Goal: Ask a question

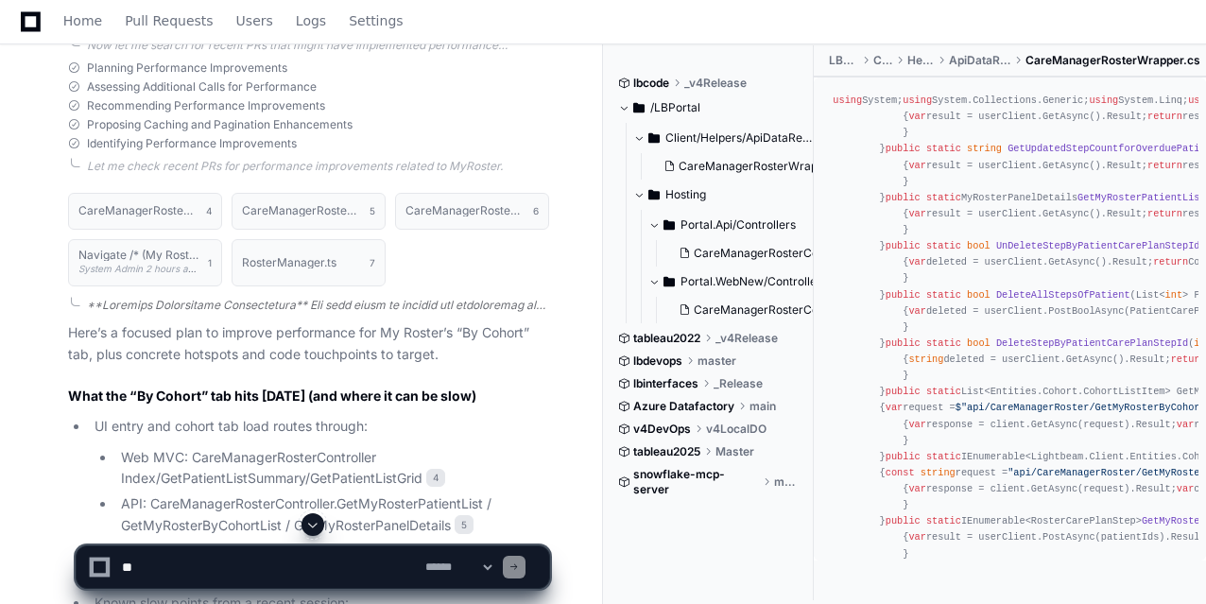
scroll to position [2611, 0]
click at [753, 303] on span "CareManagerRosterController.cs" at bounding box center [783, 310] width 178 height 15
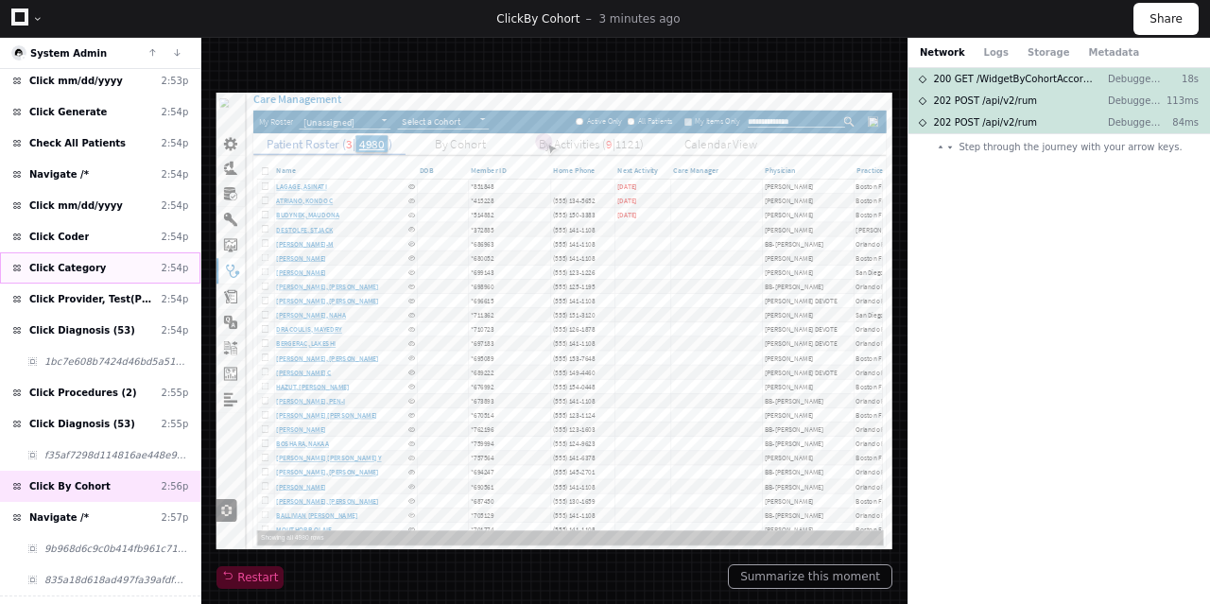
scroll to position [104, 0]
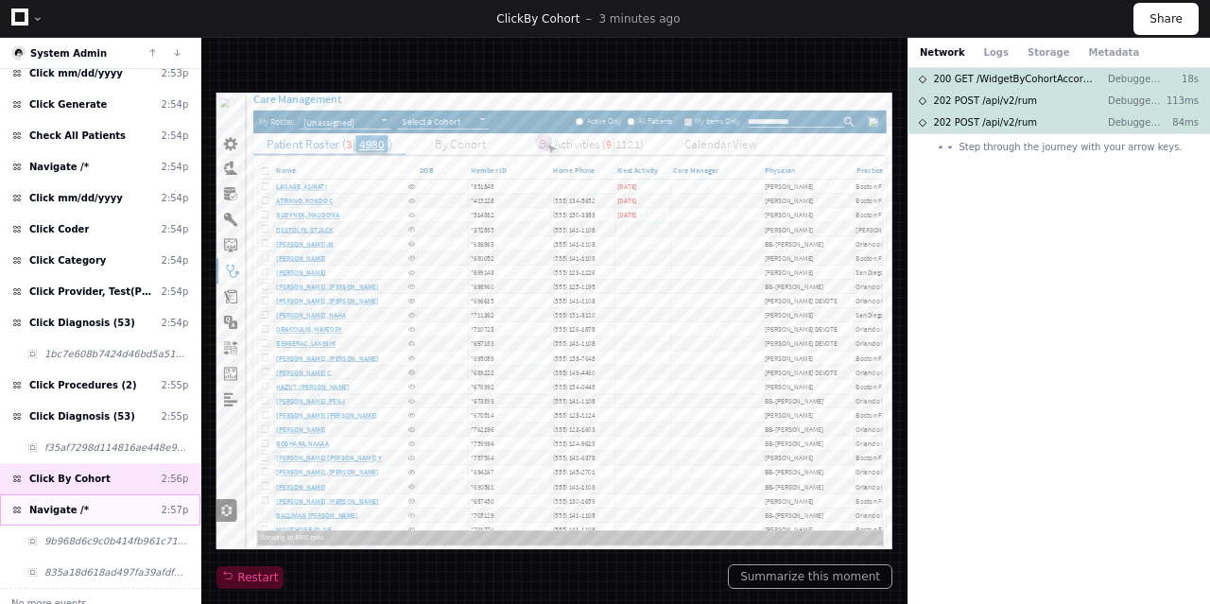
click at [81, 496] on div "Navigate /* 2:57p" at bounding box center [100, 509] width 200 height 31
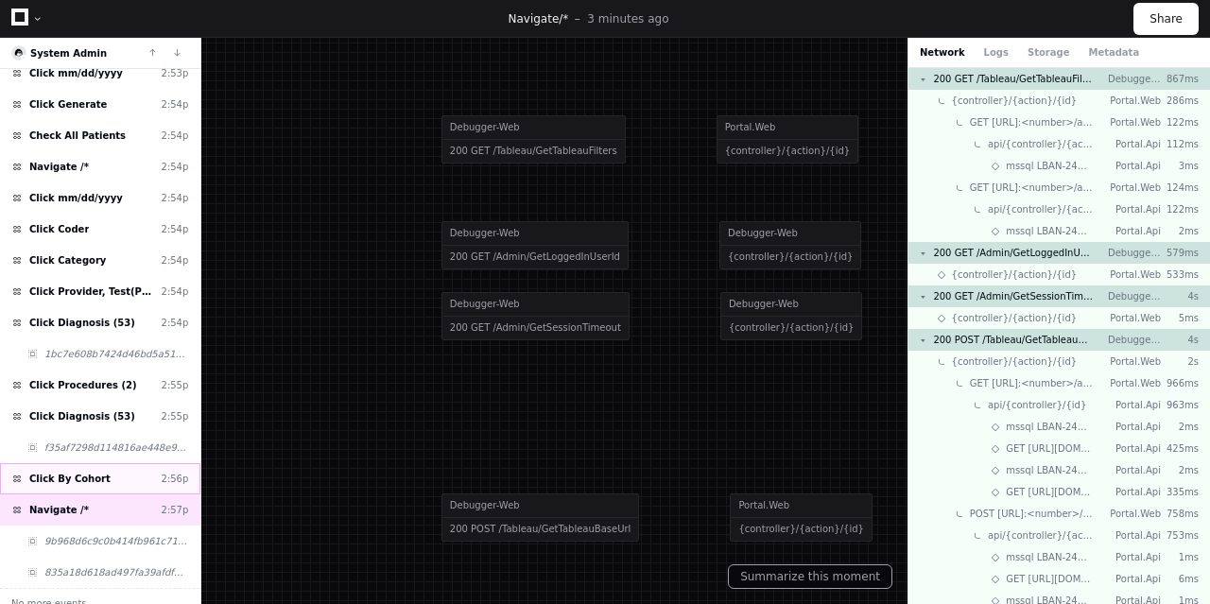
click at [64, 472] on span "Click By Cohort" at bounding box center [69, 479] width 81 height 14
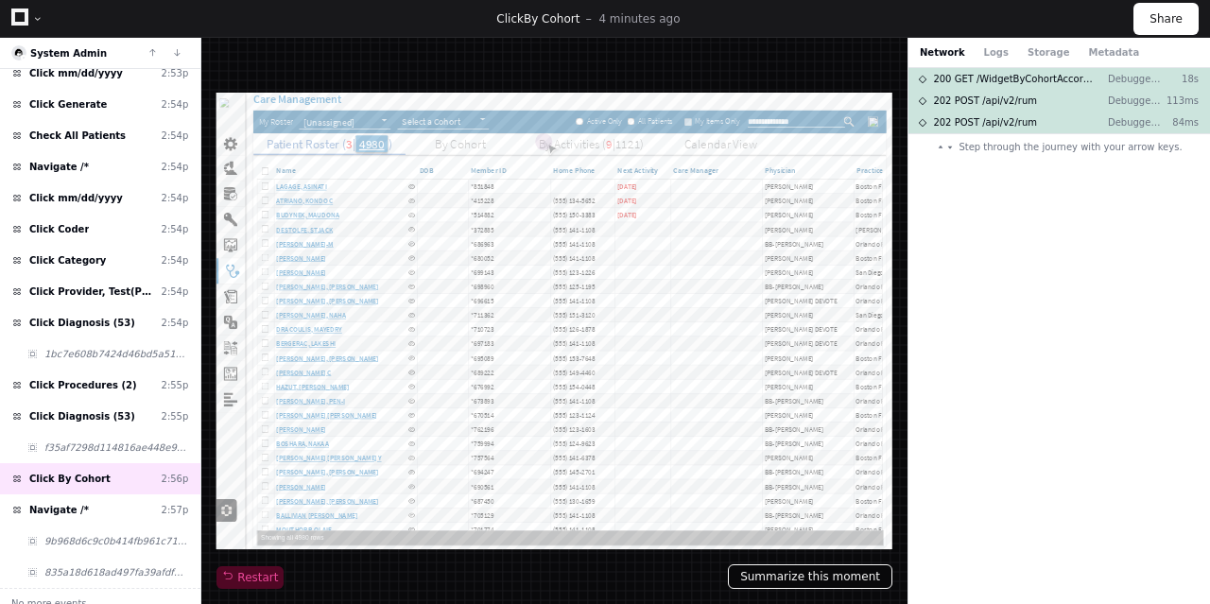
click at [814, 575] on button "Summarize this moment" at bounding box center [810, 576] width 165 height 25
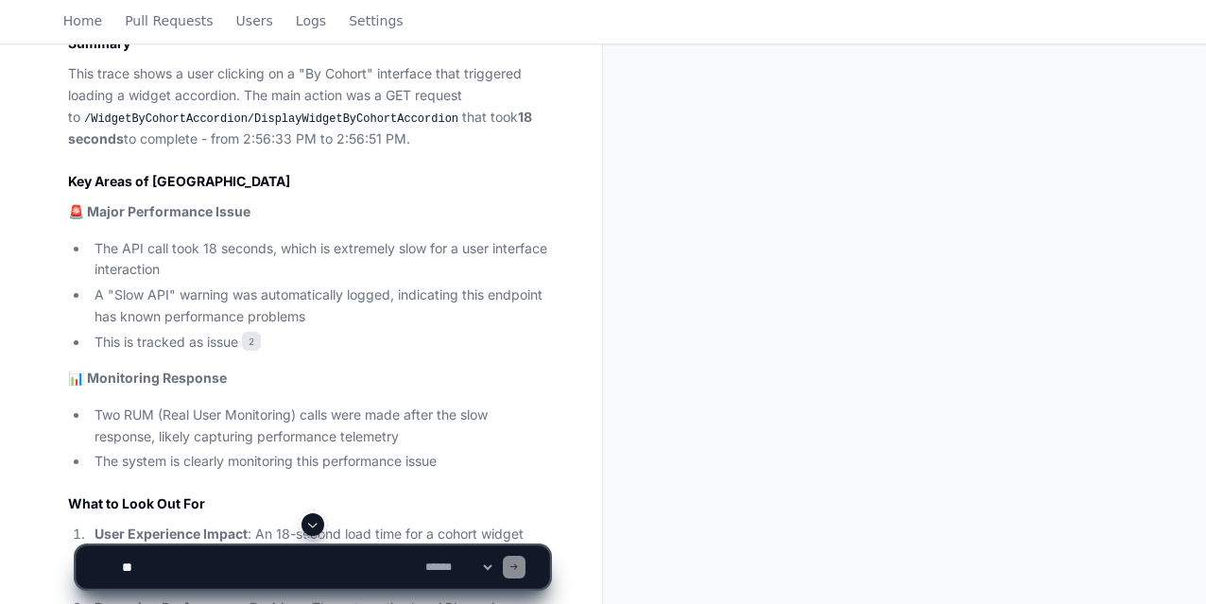
scroll to position [731, 0]
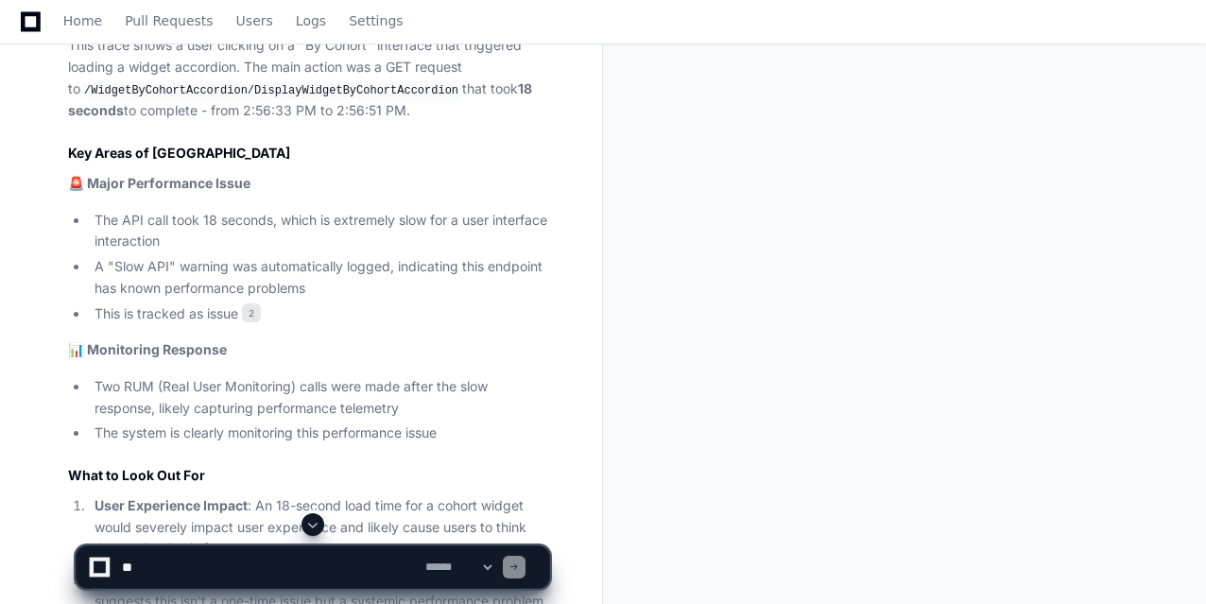
click at [282, 86] on code "/WidgetByCohortAccordion/DisplayWidgetByCohortAccordion" at bounding box center [271, 90] width 382 height 17
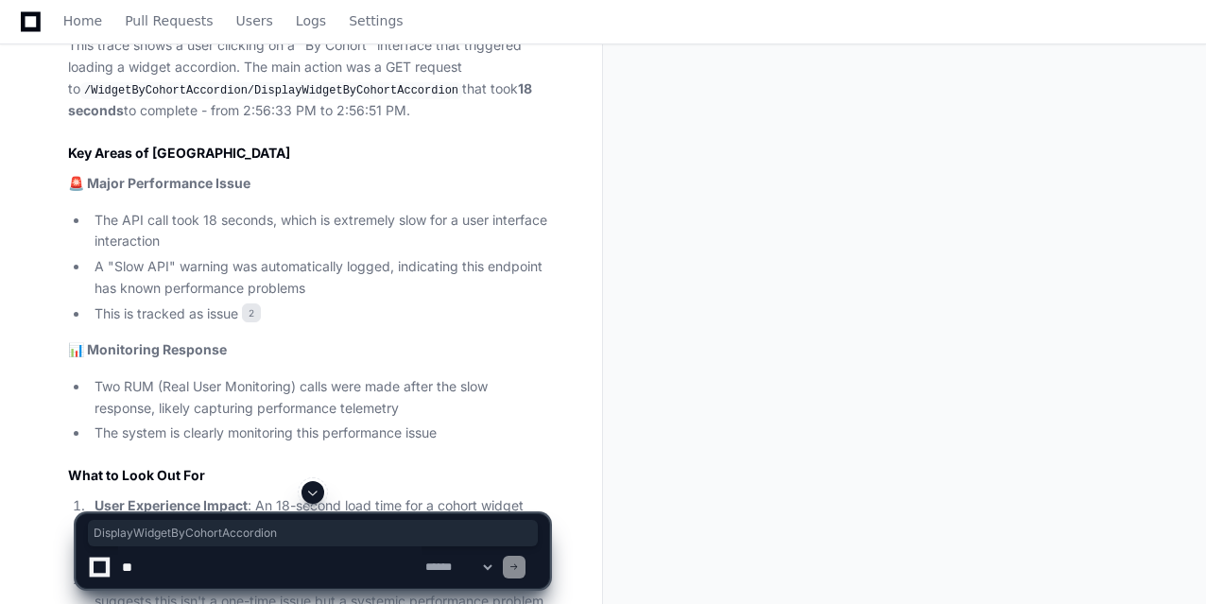
click at [296, 569] on textarea at bounding box center [269, 567] width 303 height 42
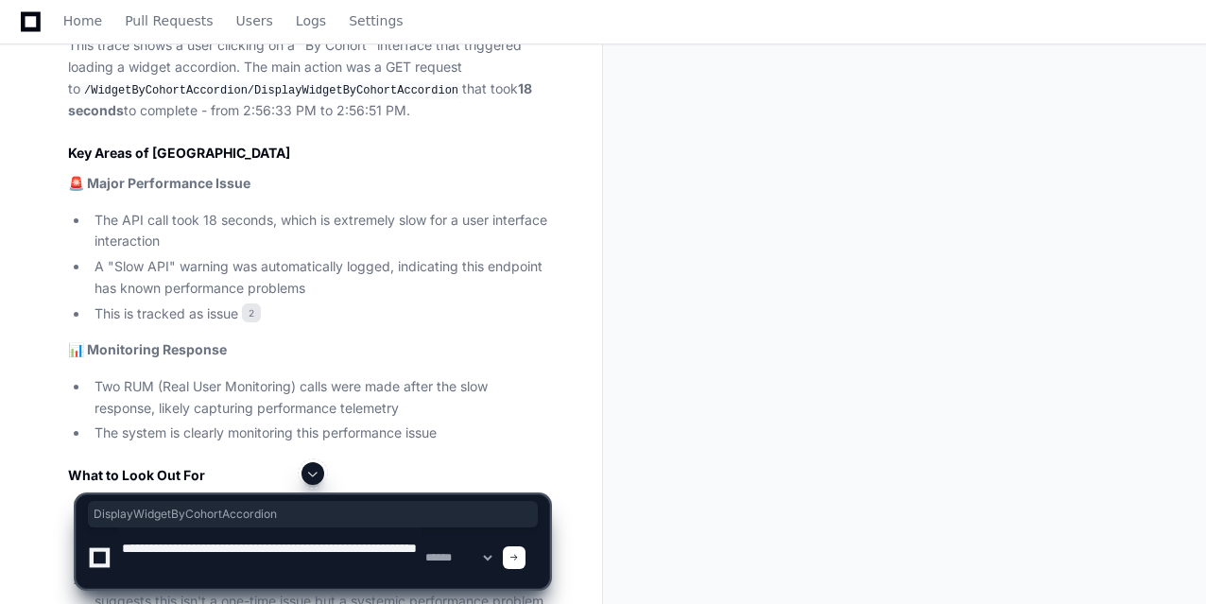
type textarea "**********"
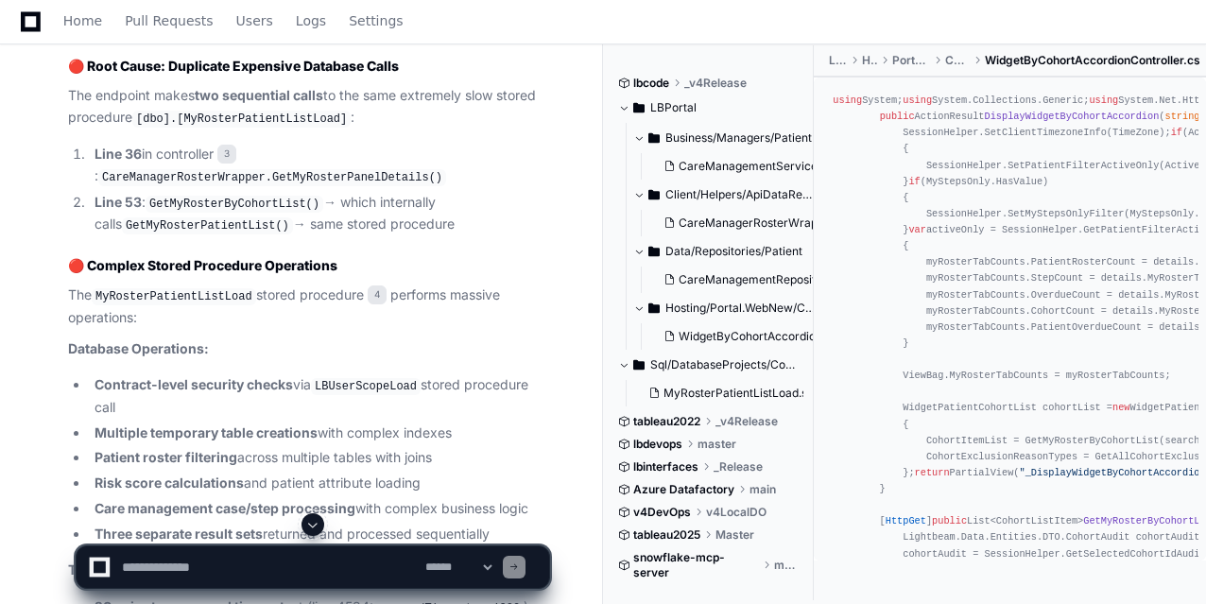
scroll to position [3065, 0]
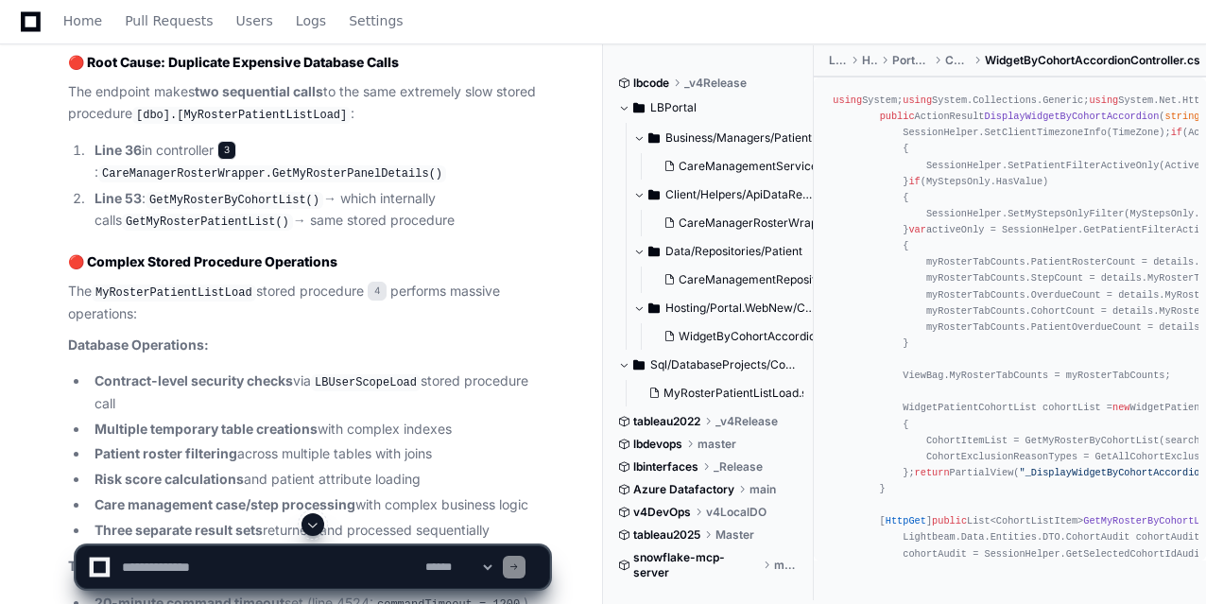
click at [235, 150] on span "3" at bounding box center [226, 150] width 19 height 19
click at [225, 144] on span "3" at bounding box center [226, 150] width 19 height 19
click at [234, 144] on span "3" at bounding box center [226, 150] width 19 height 19
click at [229, 144] on span "3" at bounding box center [226, 150] width 19 height 19
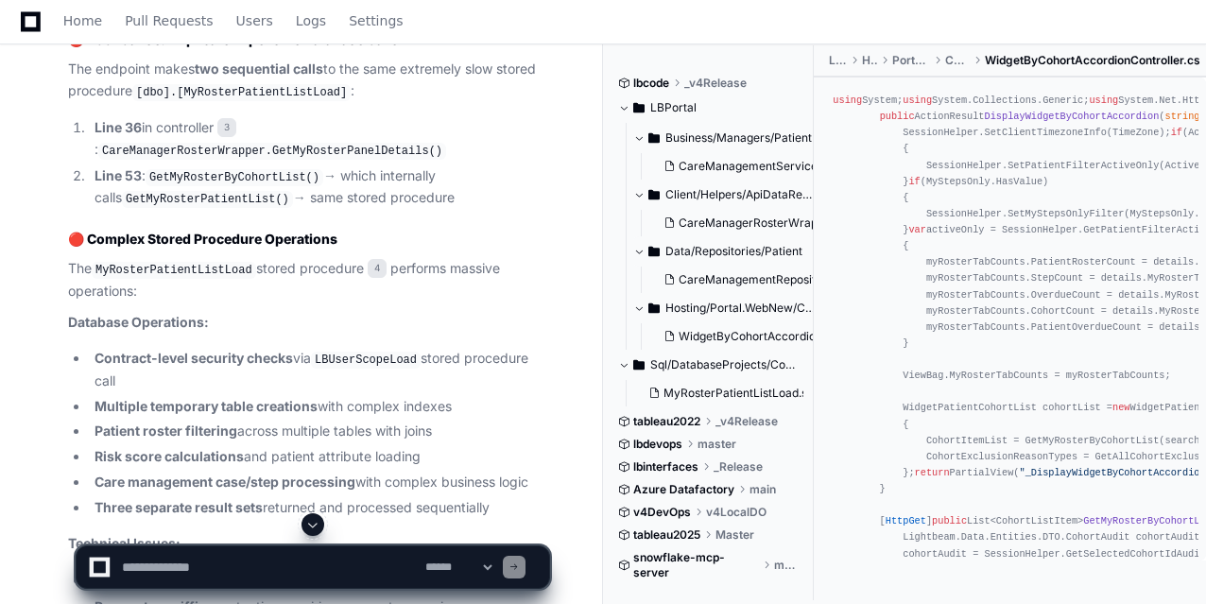
scroll to position [3087, 0]
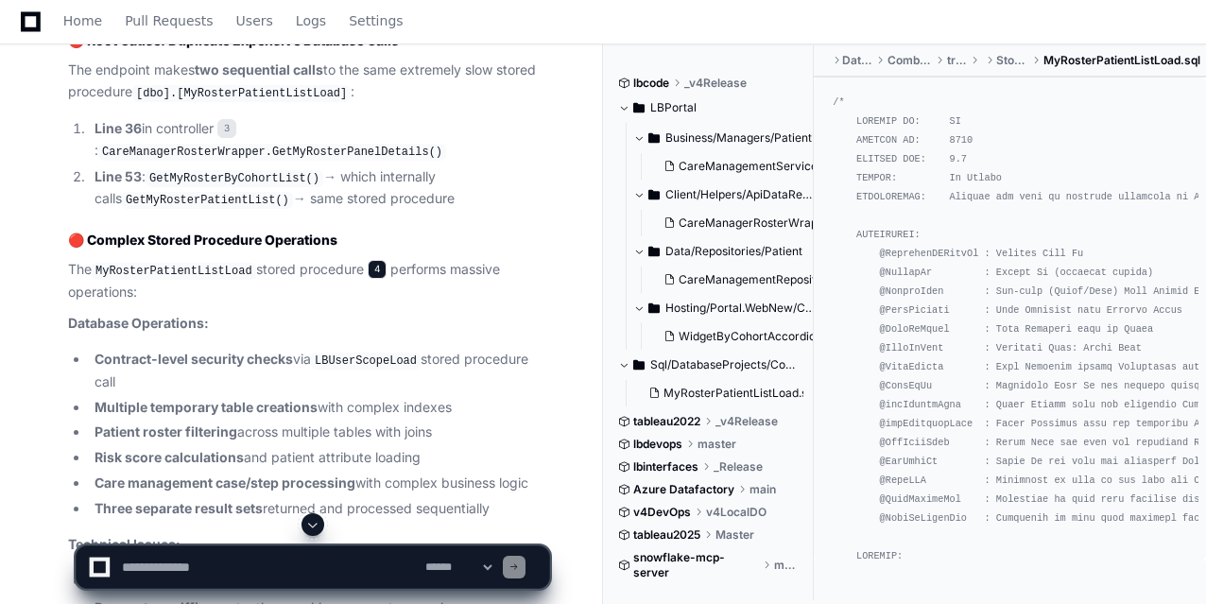
click at [372, 262] on span "4" at bounding box center [377, 269] width 19 height 19
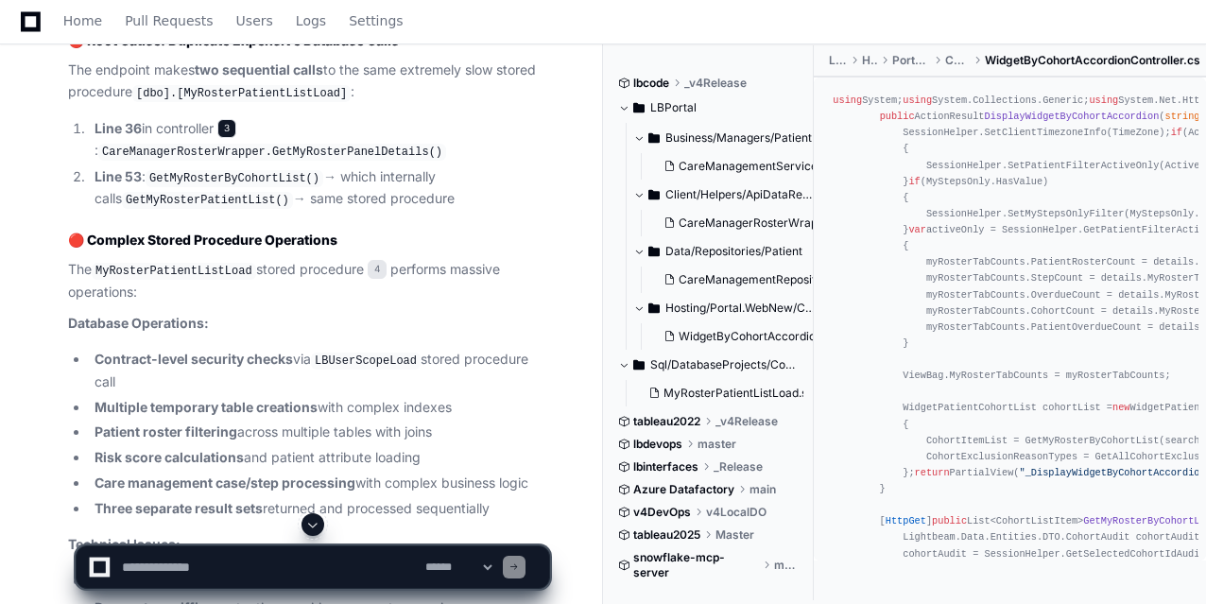
click at [229, 123] on span "3" at bounding box center [226, 128] width 19 height 19
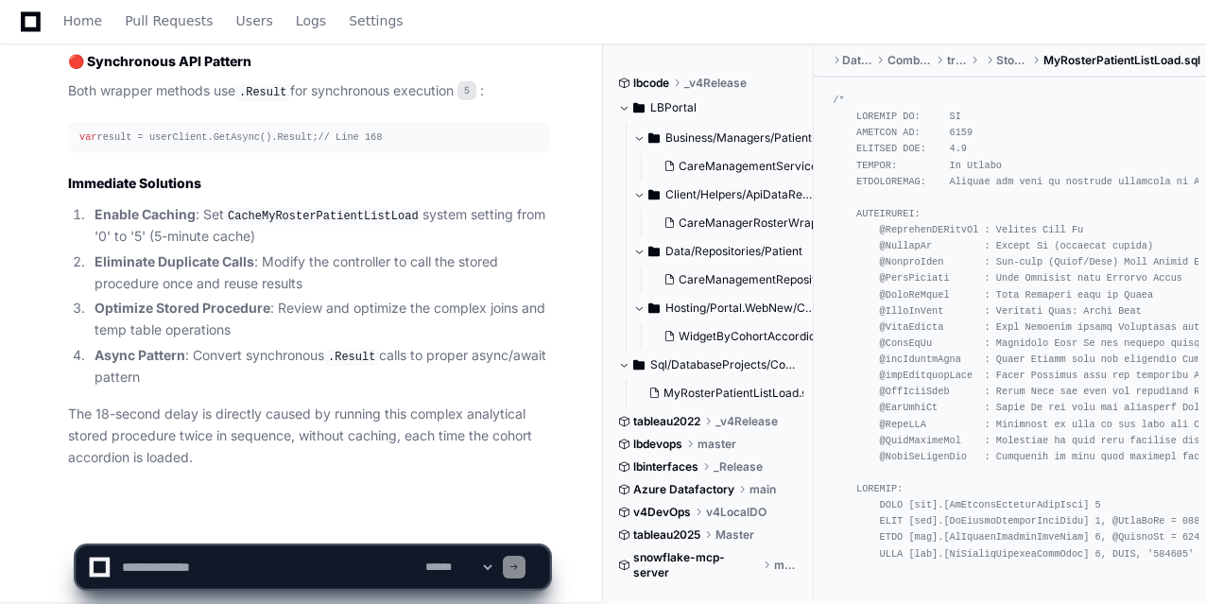
scroll to position [3901, 0]
click at [271, 566] on textarea at bounding box center [269, 567] width 303 height 42
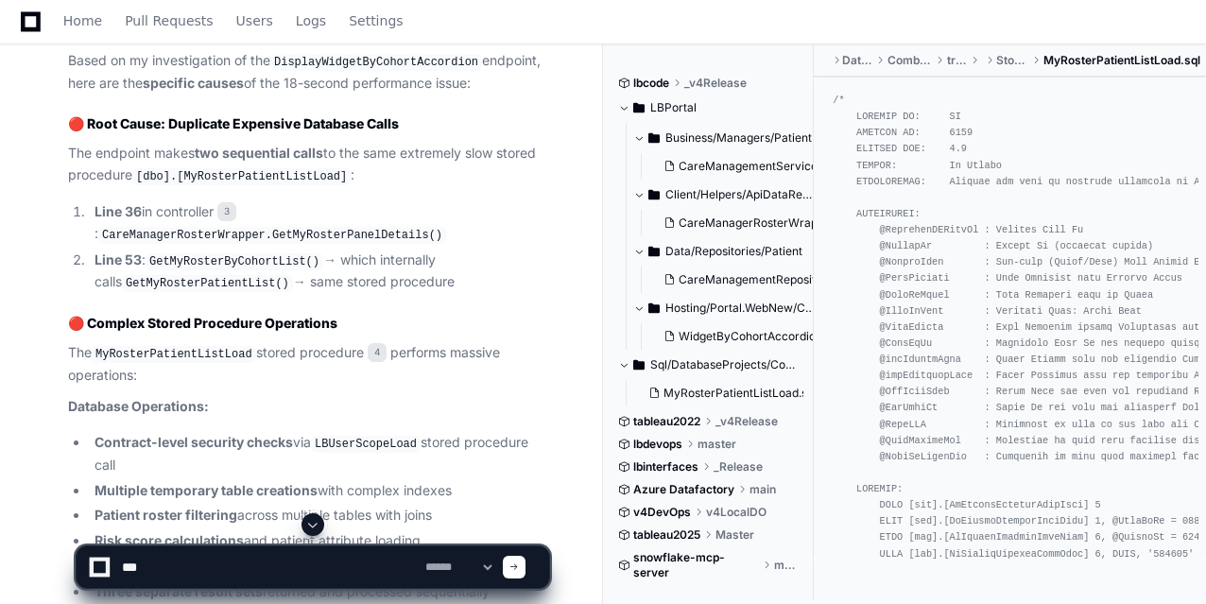
scroll to position [2993, 0]
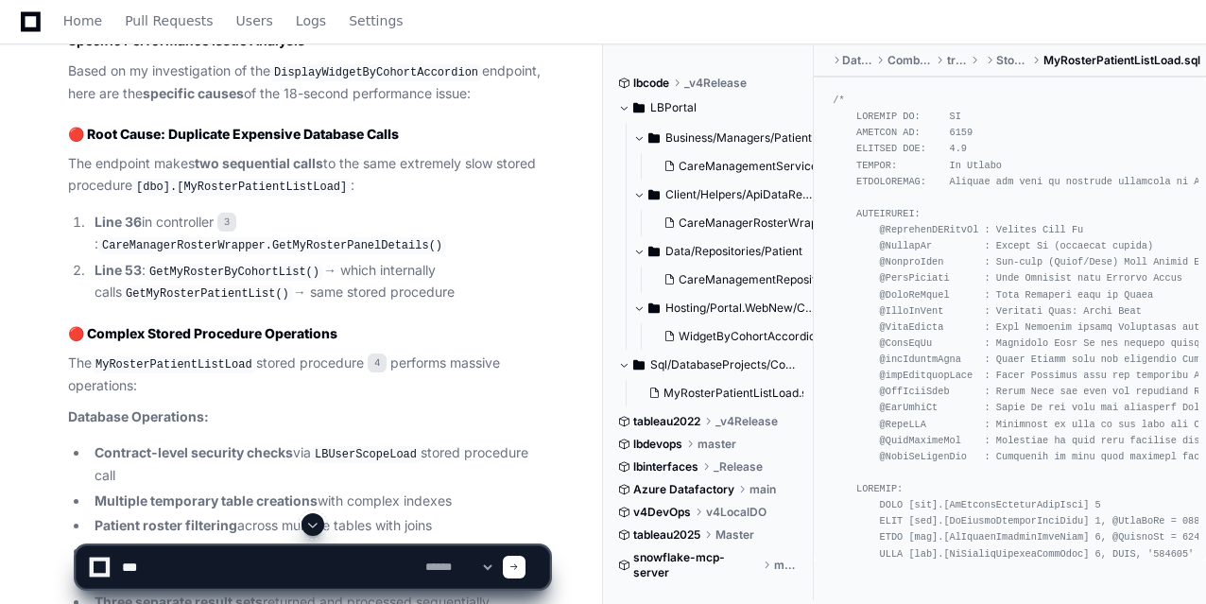
click at [183, 356] on code "MyRosterPatientListLoad" at bounding box center [174, 364] width 165 height 17
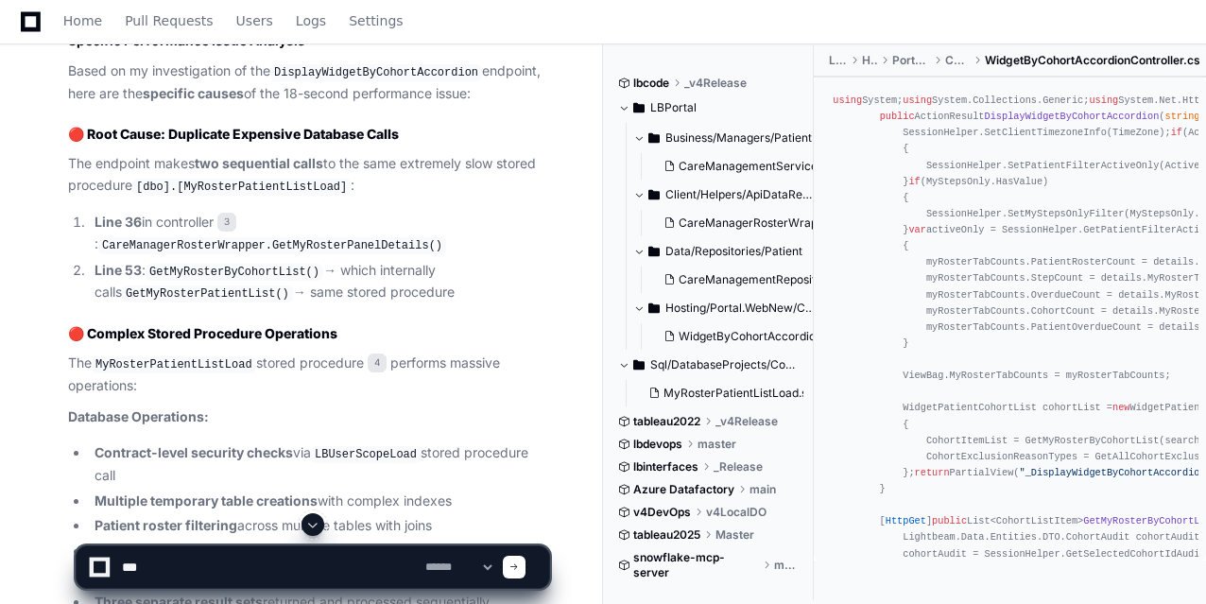
click at [169, 356] on code "MyRosterPatientListLoad" at bounding box center [174, 364] width 165 height 17
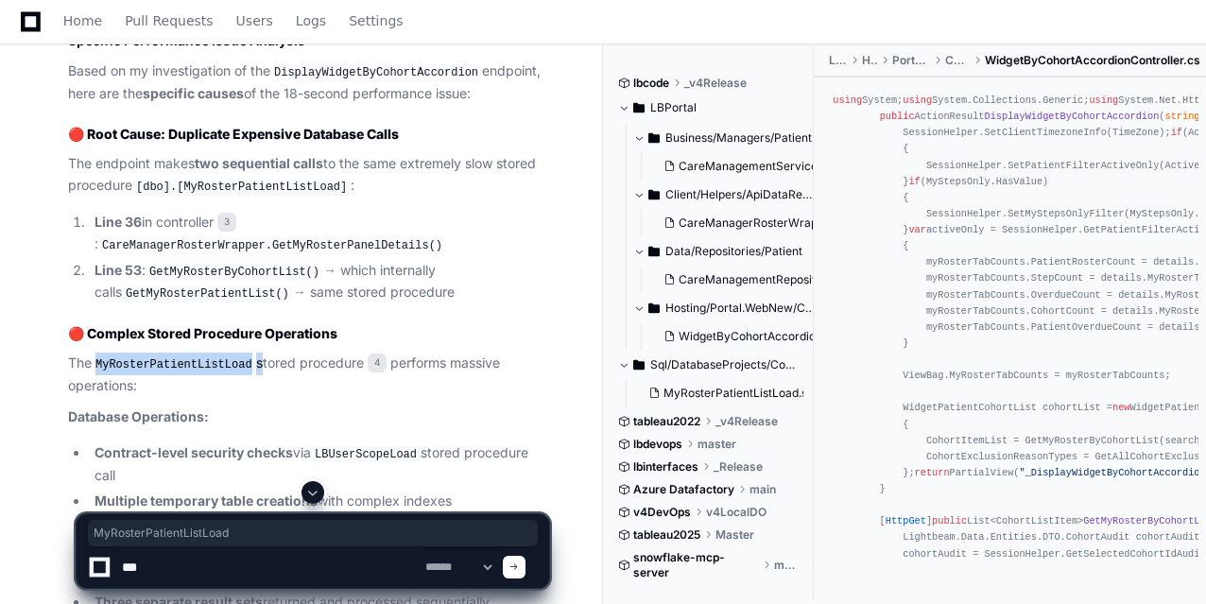
click at [169, 356] on code "MyRosterPatientListLoad" at bounding box center [174, 364] width 165 height 17
click at [165, 568] on textarea at bounding box center [269, 567] width 303 height 42
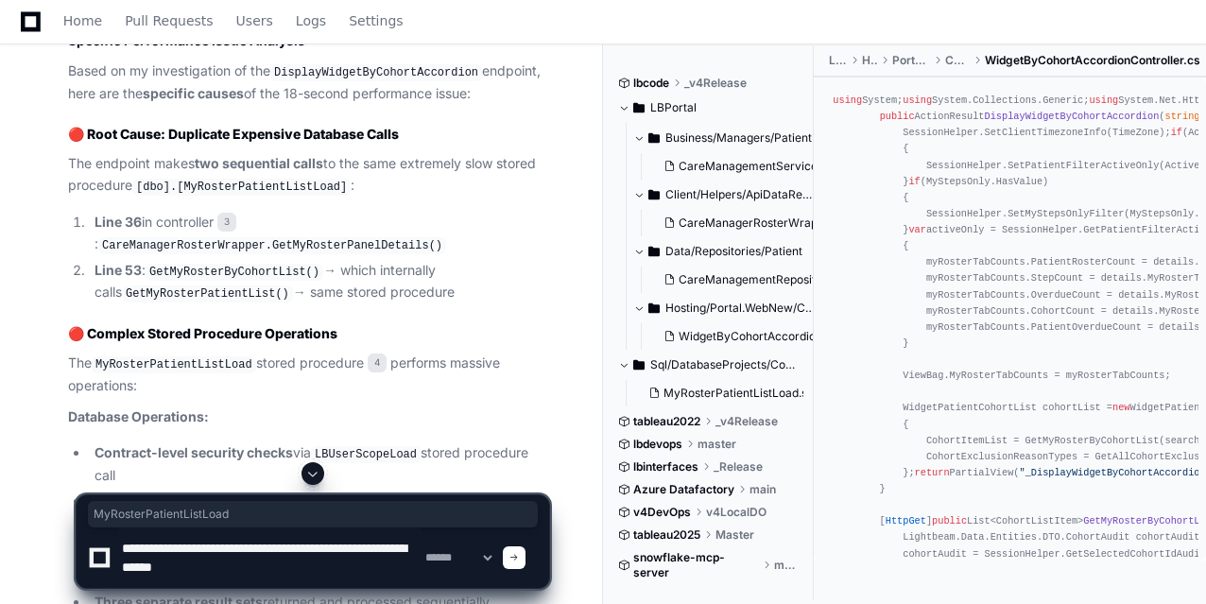
type textarea "**********"
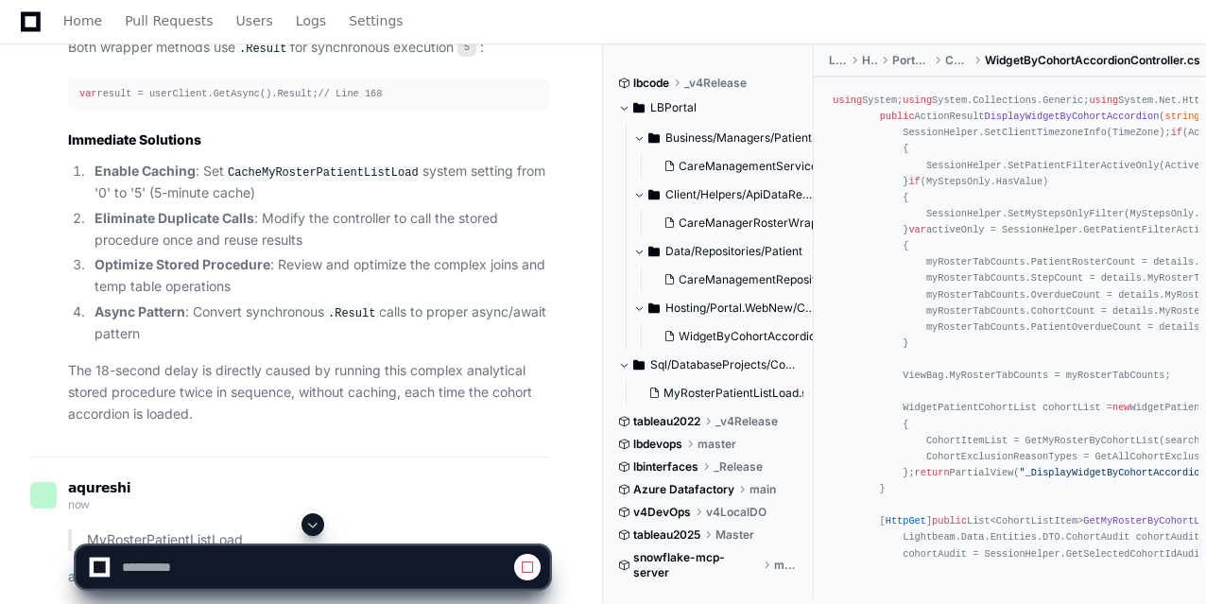
scroll to position [3944, 0]
